Goal: Transaction & Acquisition: Purchase product/service

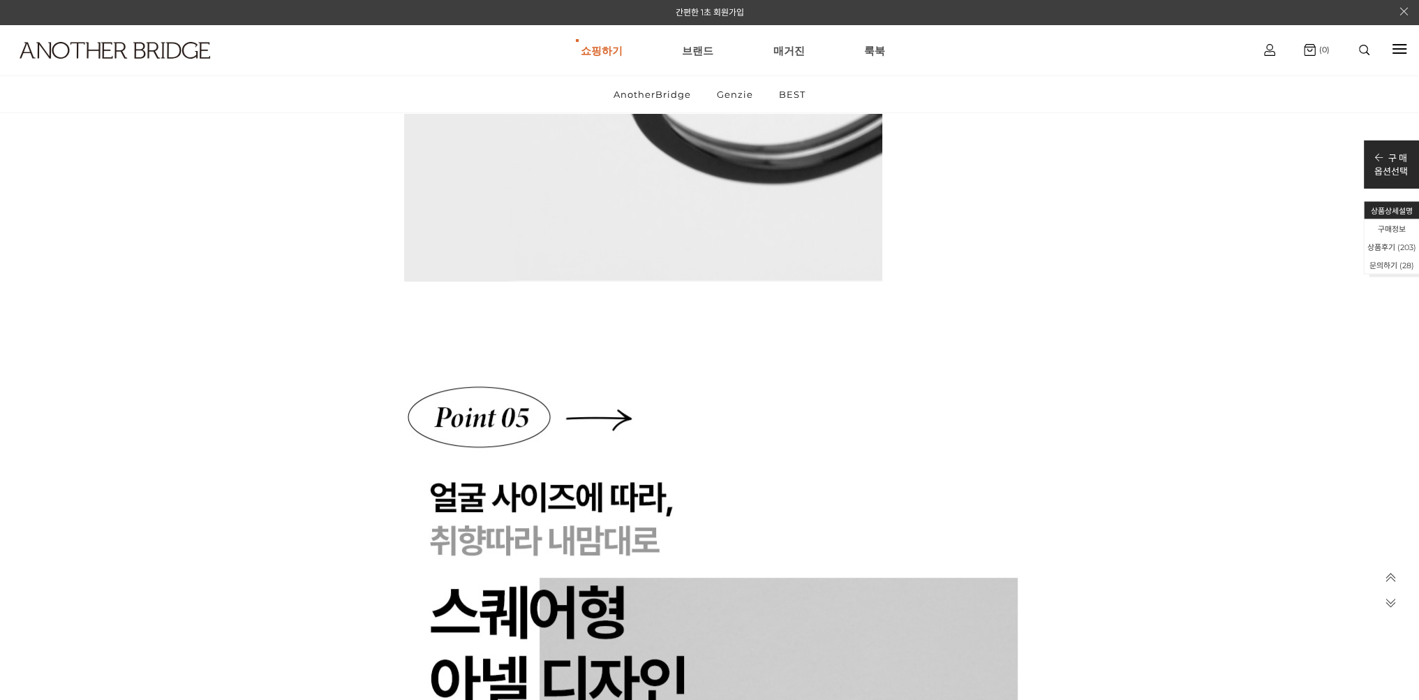
scroll to position [7796, 0]
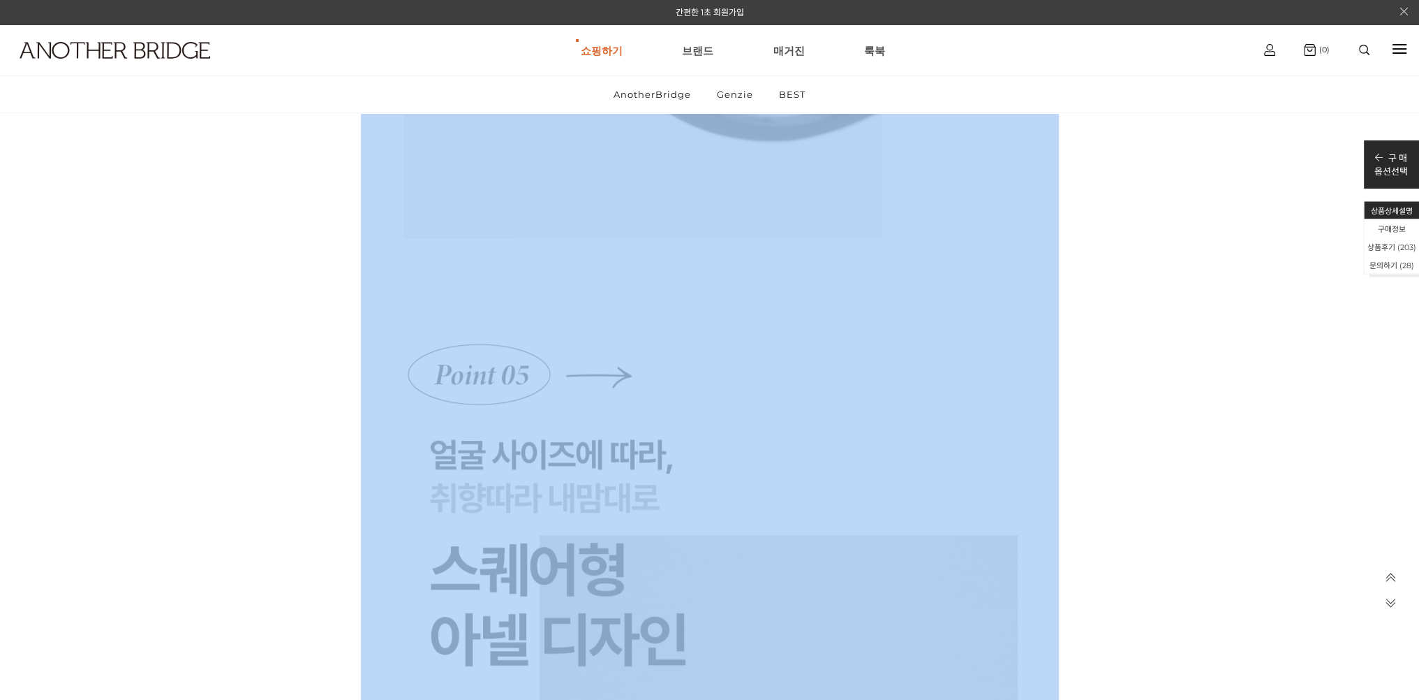
drag, startPoint x: 1417, startPoint y: 96, endPoint x: 1425, endPoint y: 85, distance: 13.0
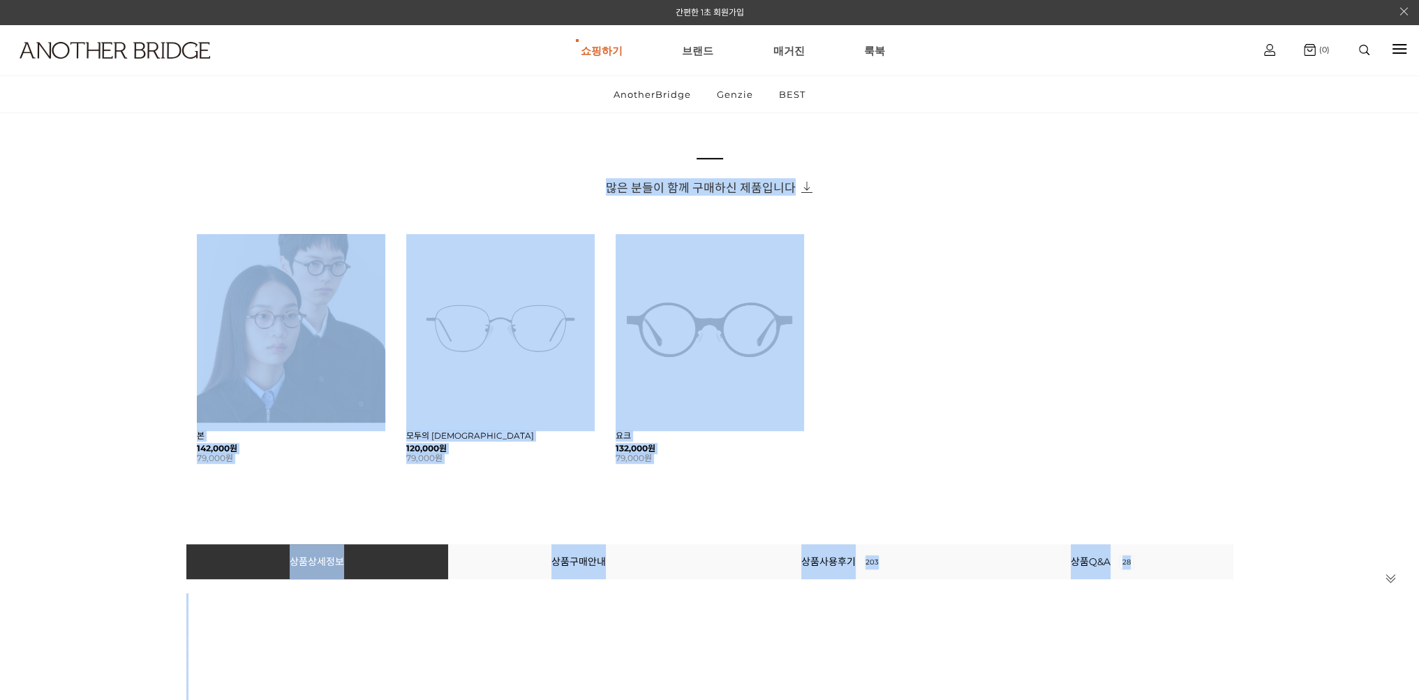
scroll to position [0, 0]
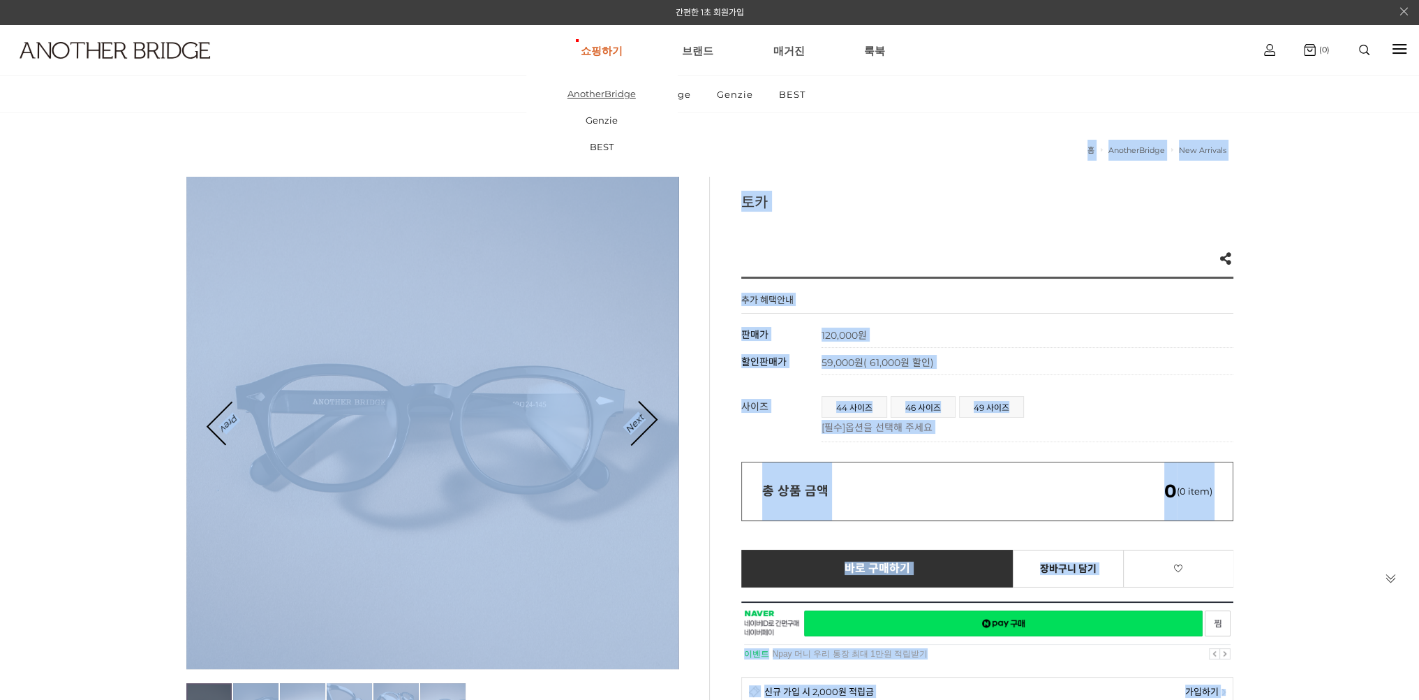
click at [612, 96] on link "AnotherBridge" at bounding box center [601, 93] width 151 height 27
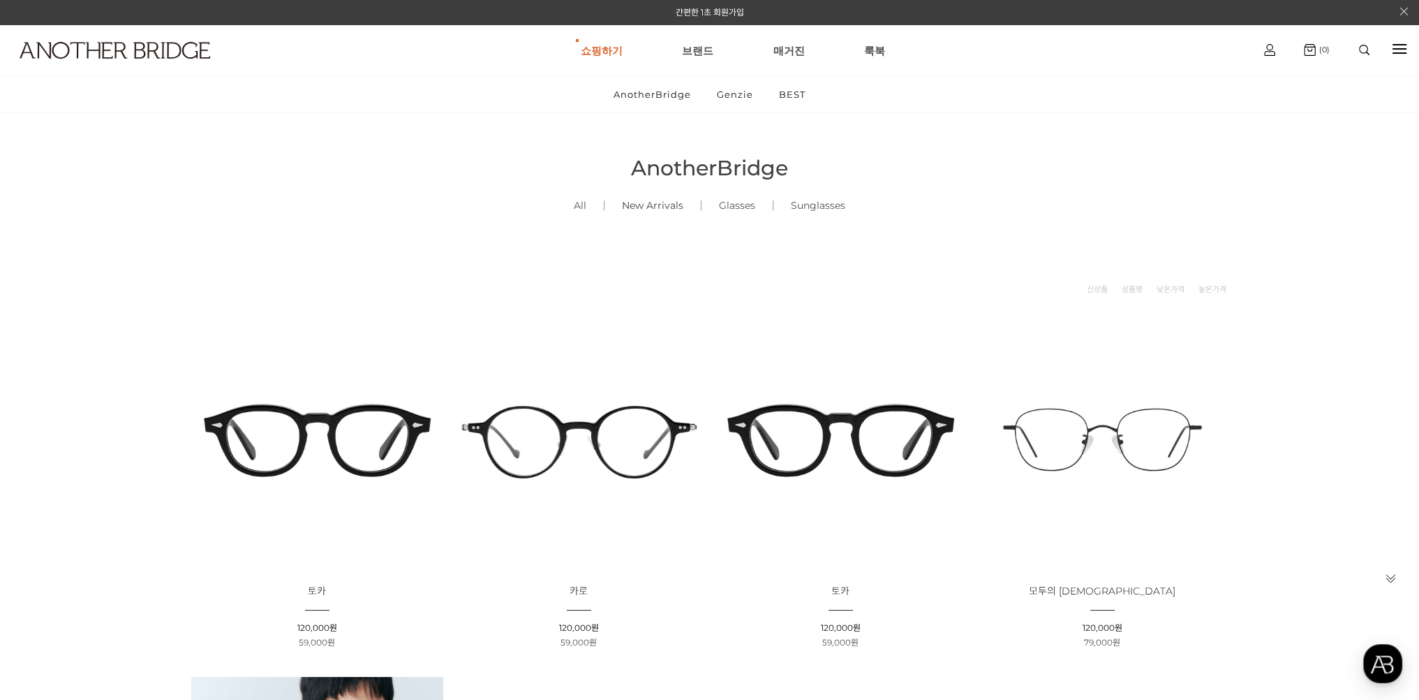
click at [659, 206] on link "New Arrivals ()" at bounding box center [653, 205] width 96 height 47
